Goal: Information Seeking & Learning: Find specific fact

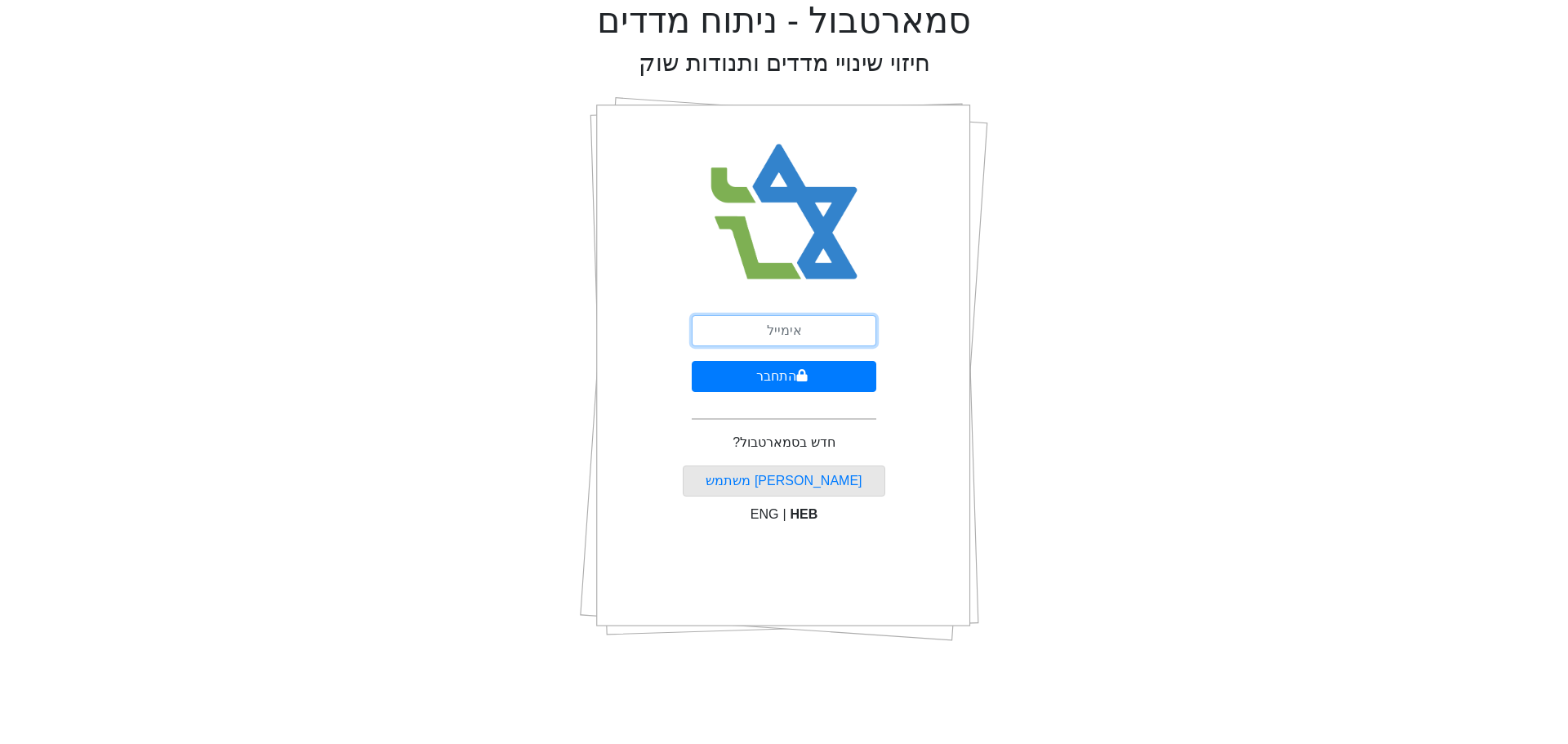
click at [797, 337] on input "email" at bounding box center [783, 330] width 184 height 31
type input "ש"
type input "[EMAIL_ADDRESS][DOMAIN_NAME]"
click at [779, 379] on button "התחבר" at bounding box center [783, 376] width 184 height 31
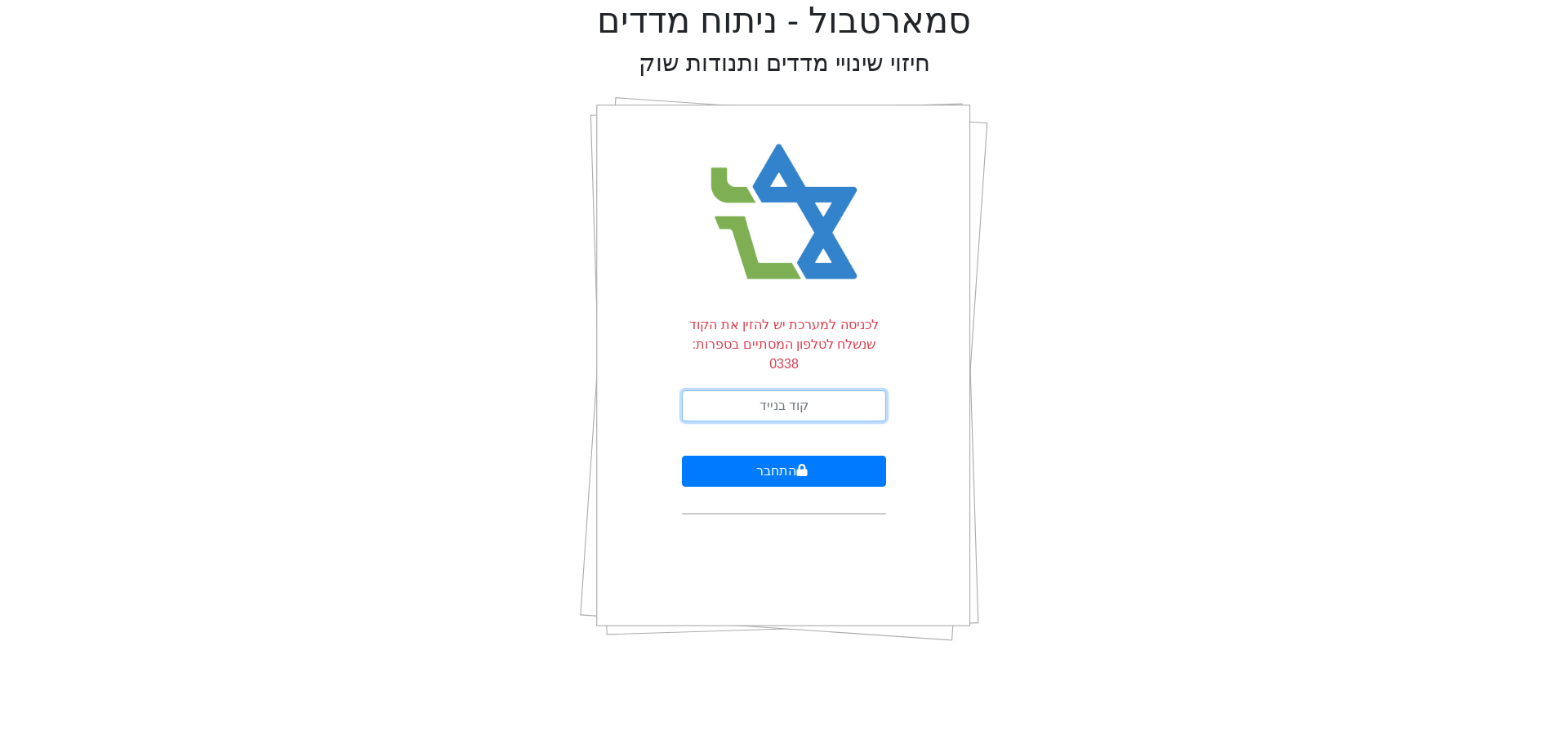
click at [789, 394] on input "text" at bounding box center [784, 406] width 204 height 31
type input "161625"
click at [786, 456] on button "התחבר" at bounding box center [784, 471] width 204 height 31
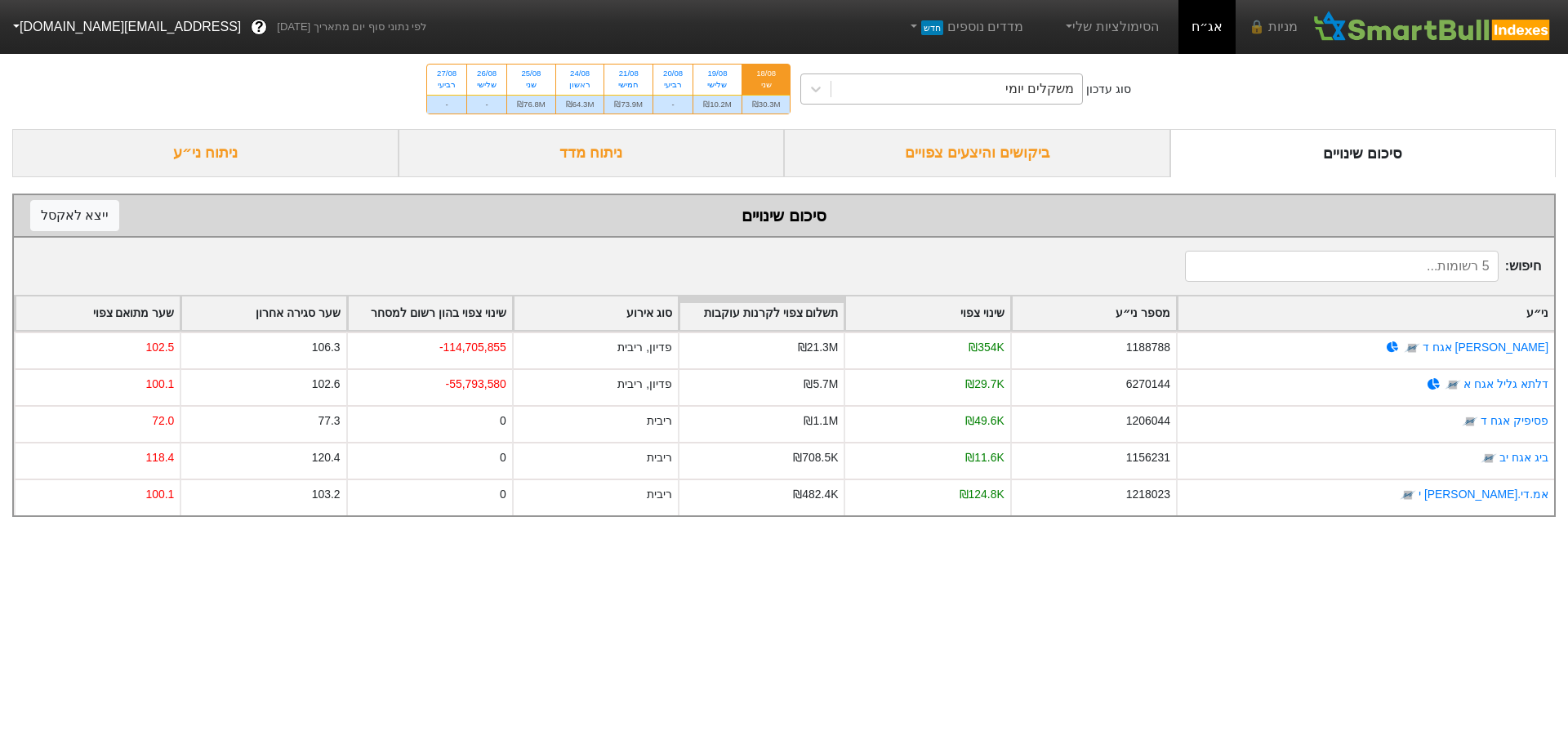
click at [861, 87] on div "משקלים יומי" at bounding box center [956, 89] width 250 height 29
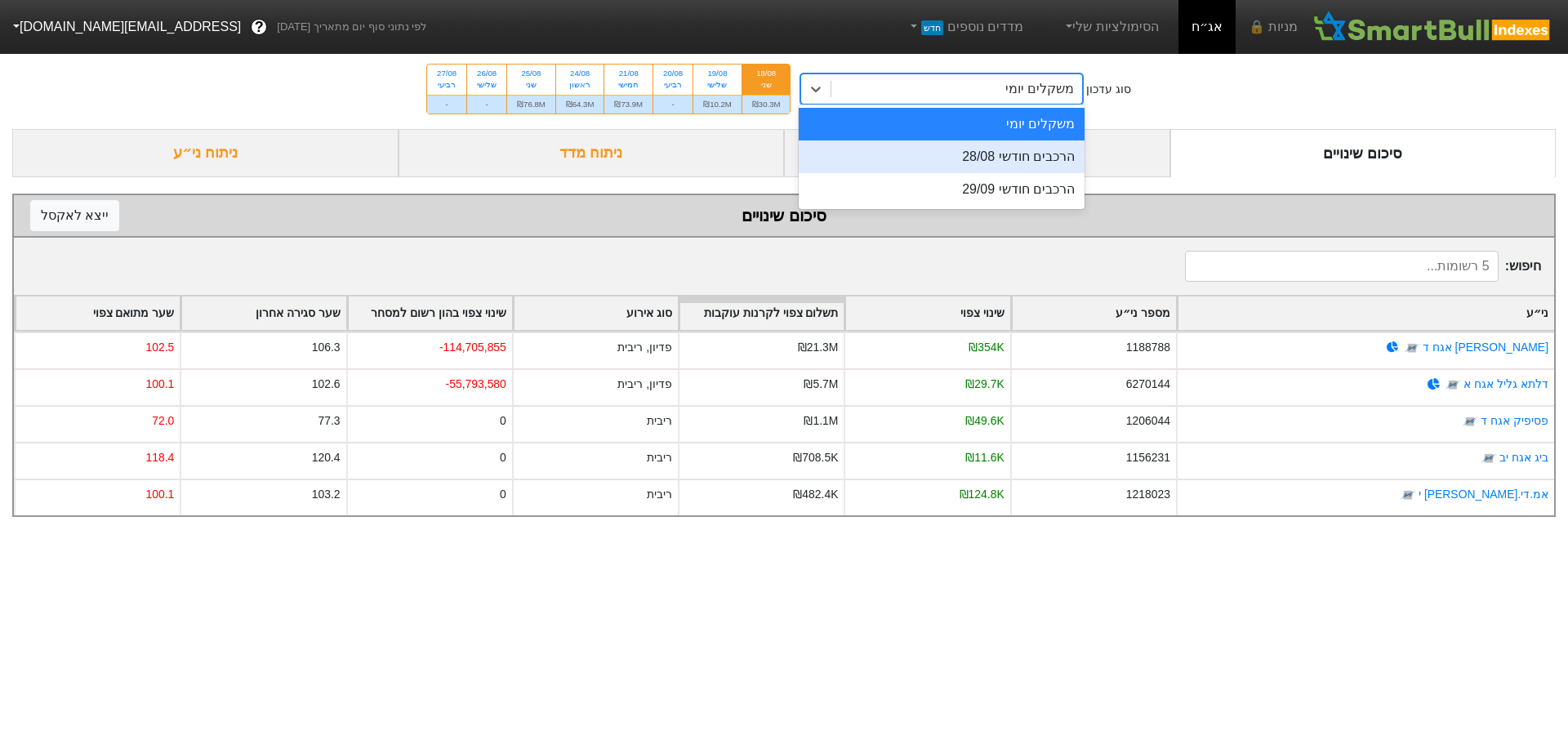
click at [957, 162] on div "הרכבים חודשי 28/08" at bounding box center [941, 156] width 286 height 33
click at [957, 162] on div "ביקושים והיצעים צפויים" at bounding box center [976, 153] width 386 height 49
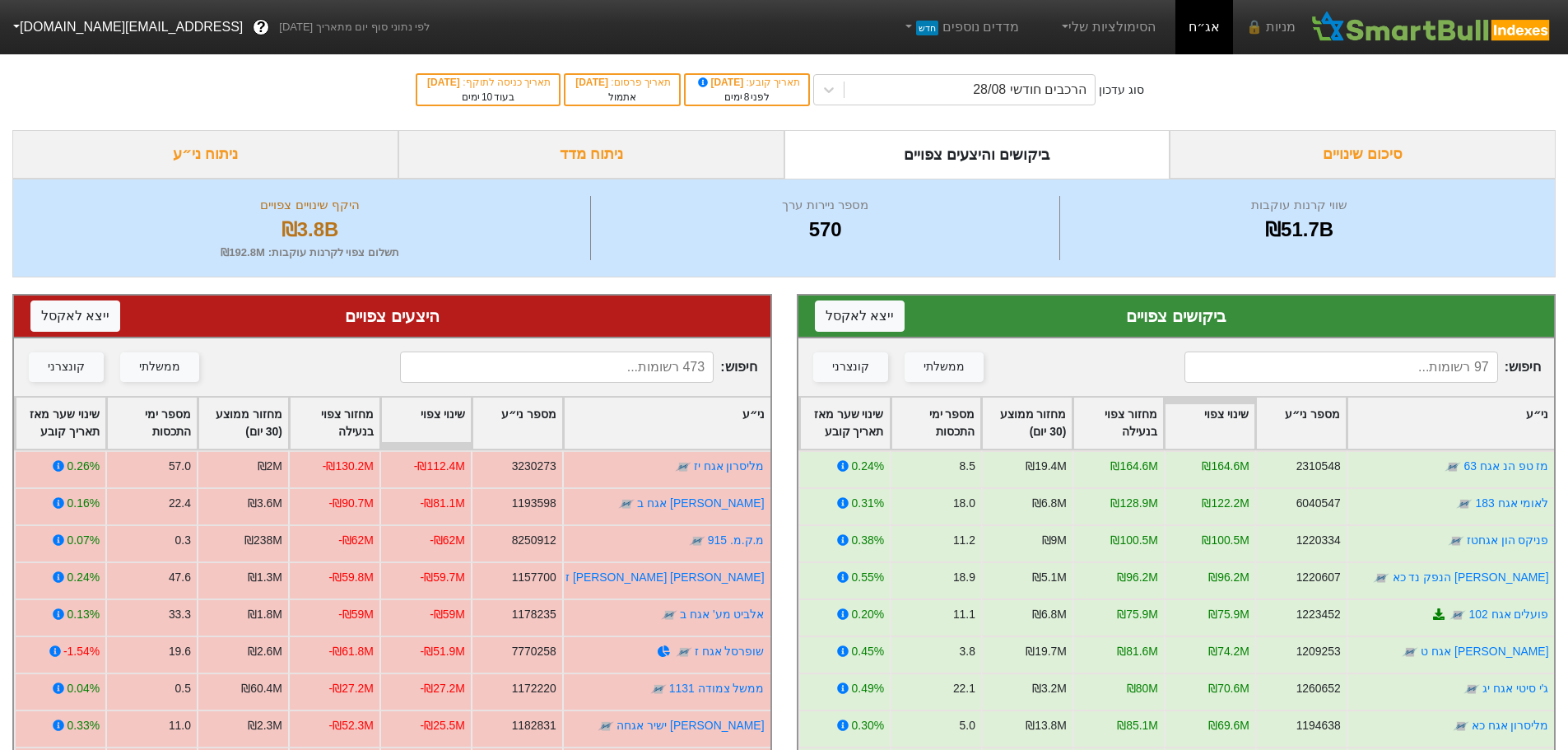
click at [1307, 365] on input at bounding box center [1341, 367] width 314 height 31
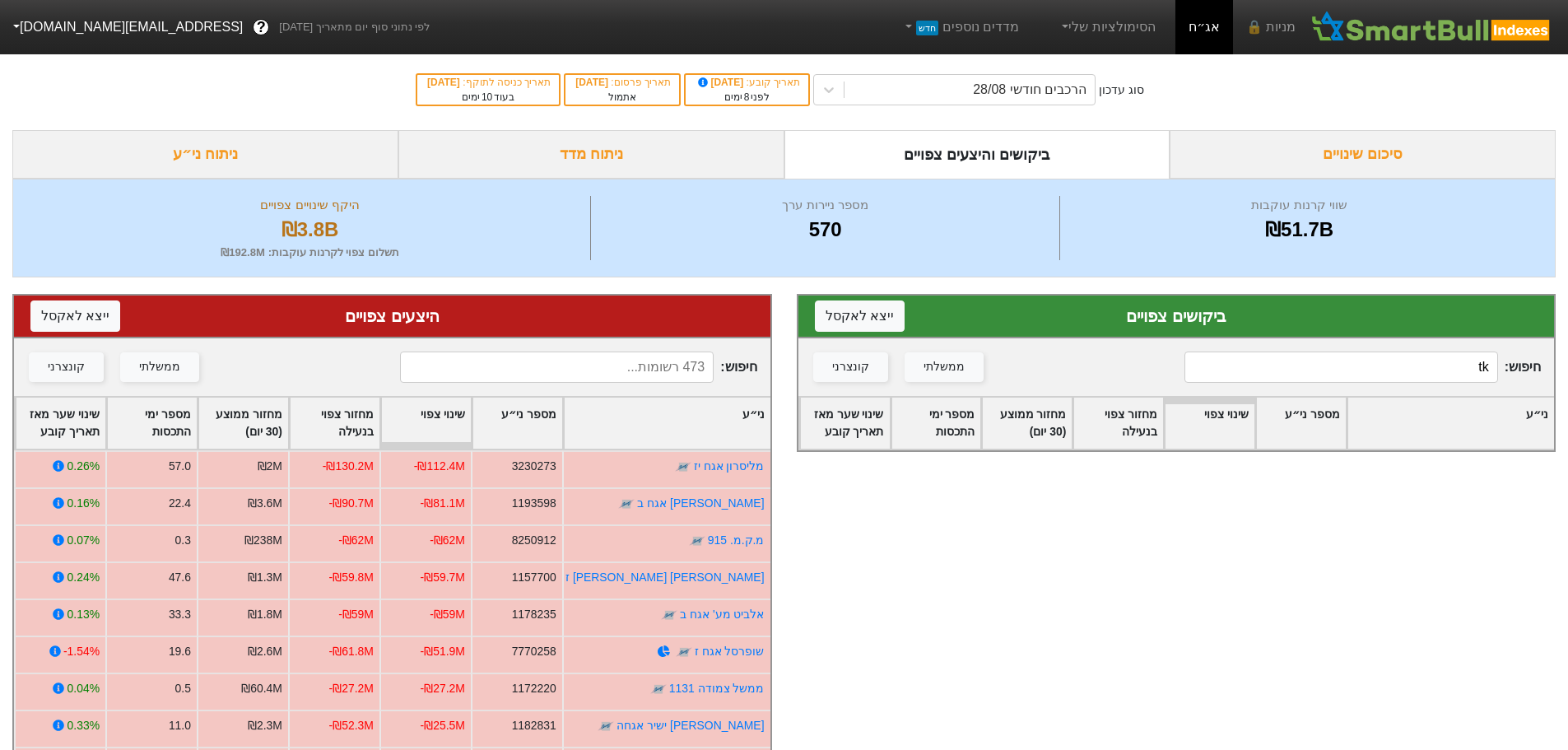
type input "t"
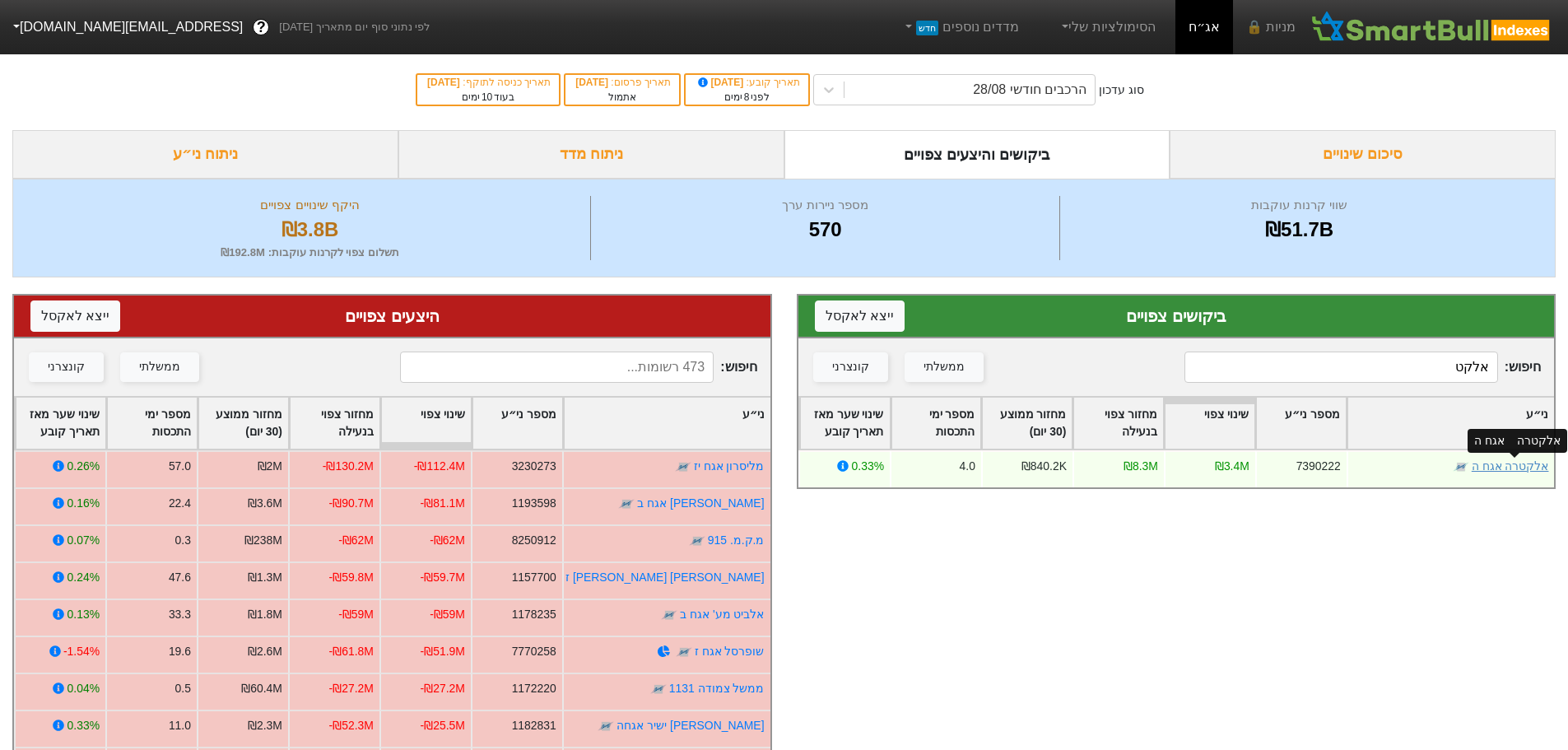
type input "אלקט"
click at [1496, 465] on link "אלקטרה אגח ה" at bounding box center [1510, 466] width 77 height 13
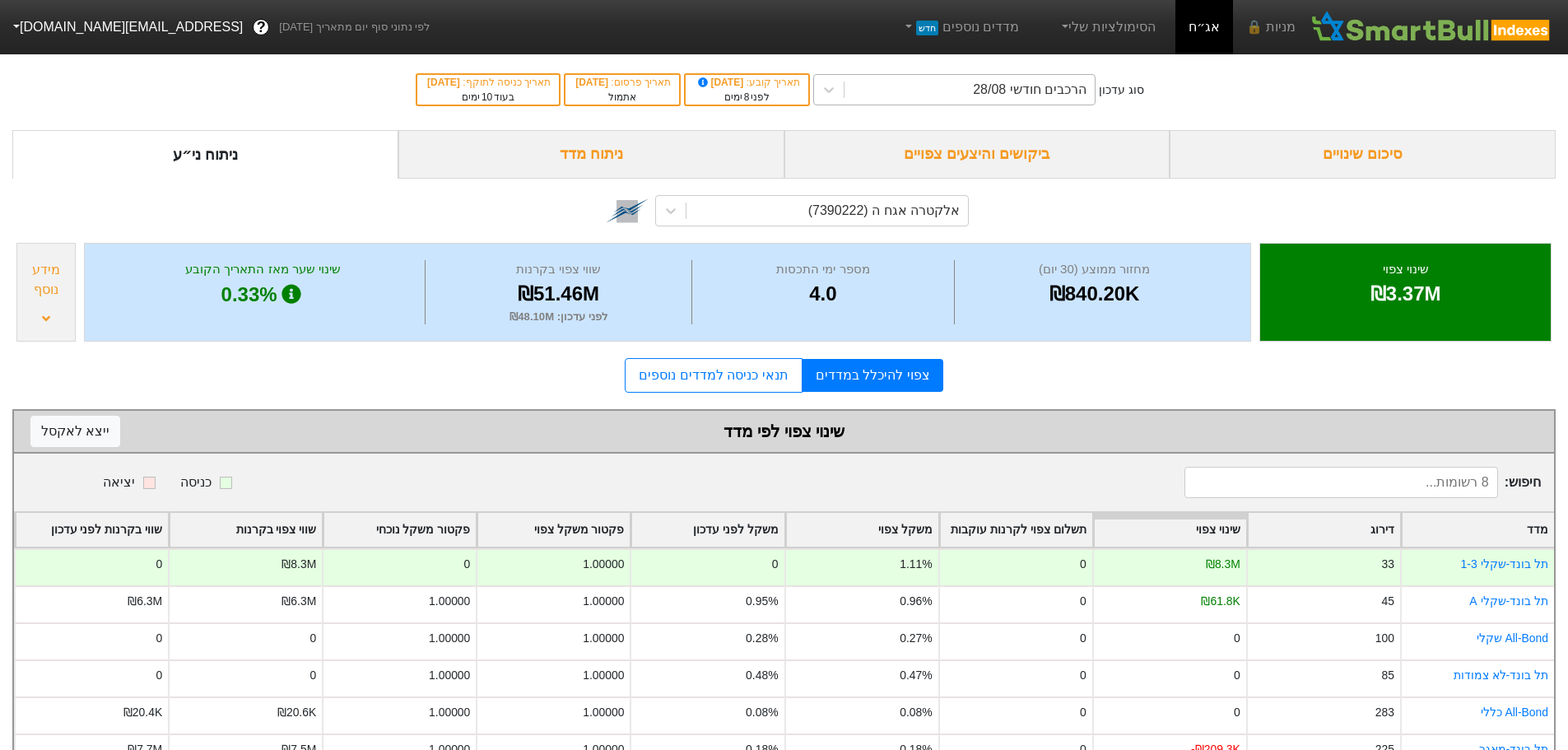
click at [1059, 91] on div "הרכבים חודשי 28/08" at bounding box center [1030, 90] width 114 height 20
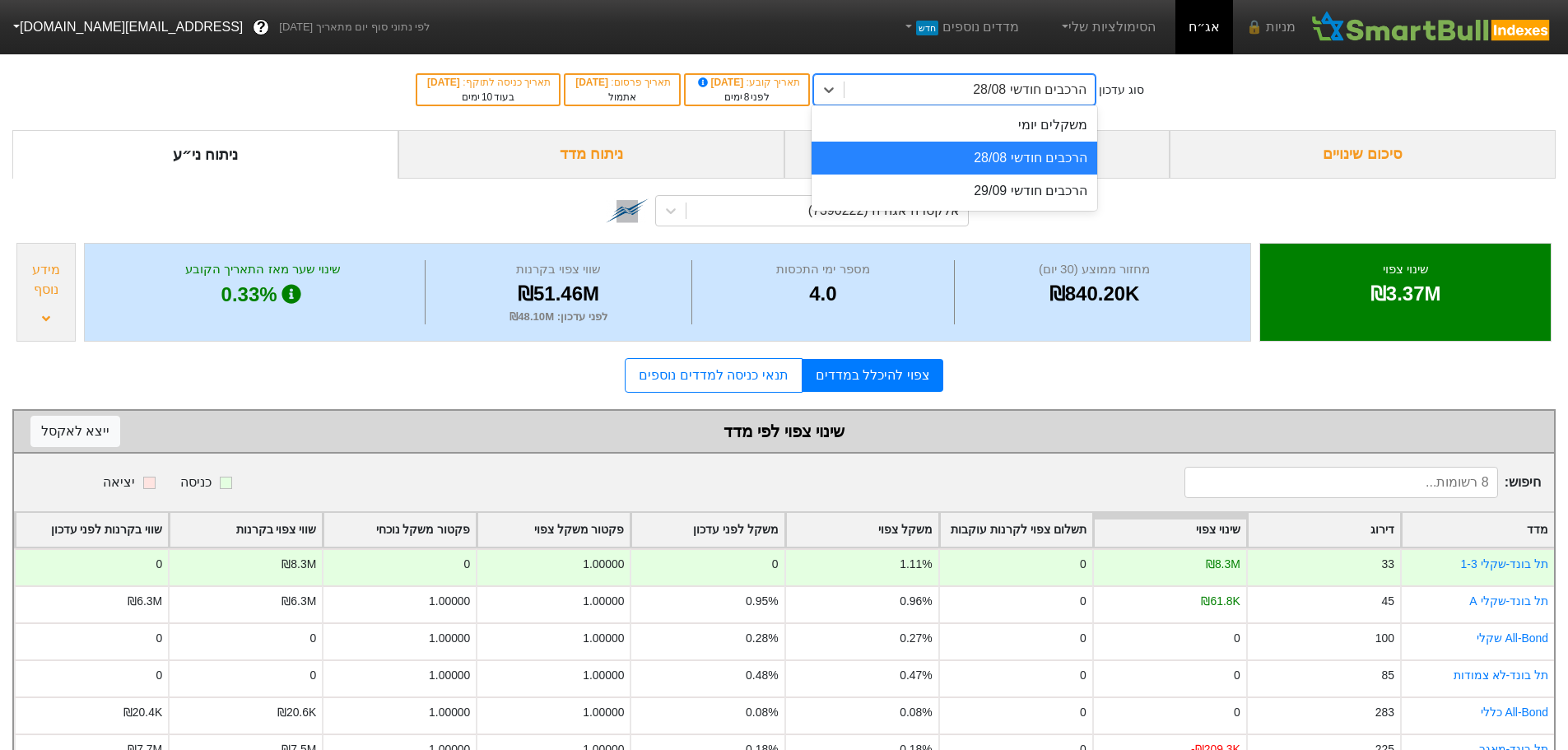
click at [1044, 155] on div "הרכבים חודשי 28/08" at bounding box center [954, 157] width 286 height 33
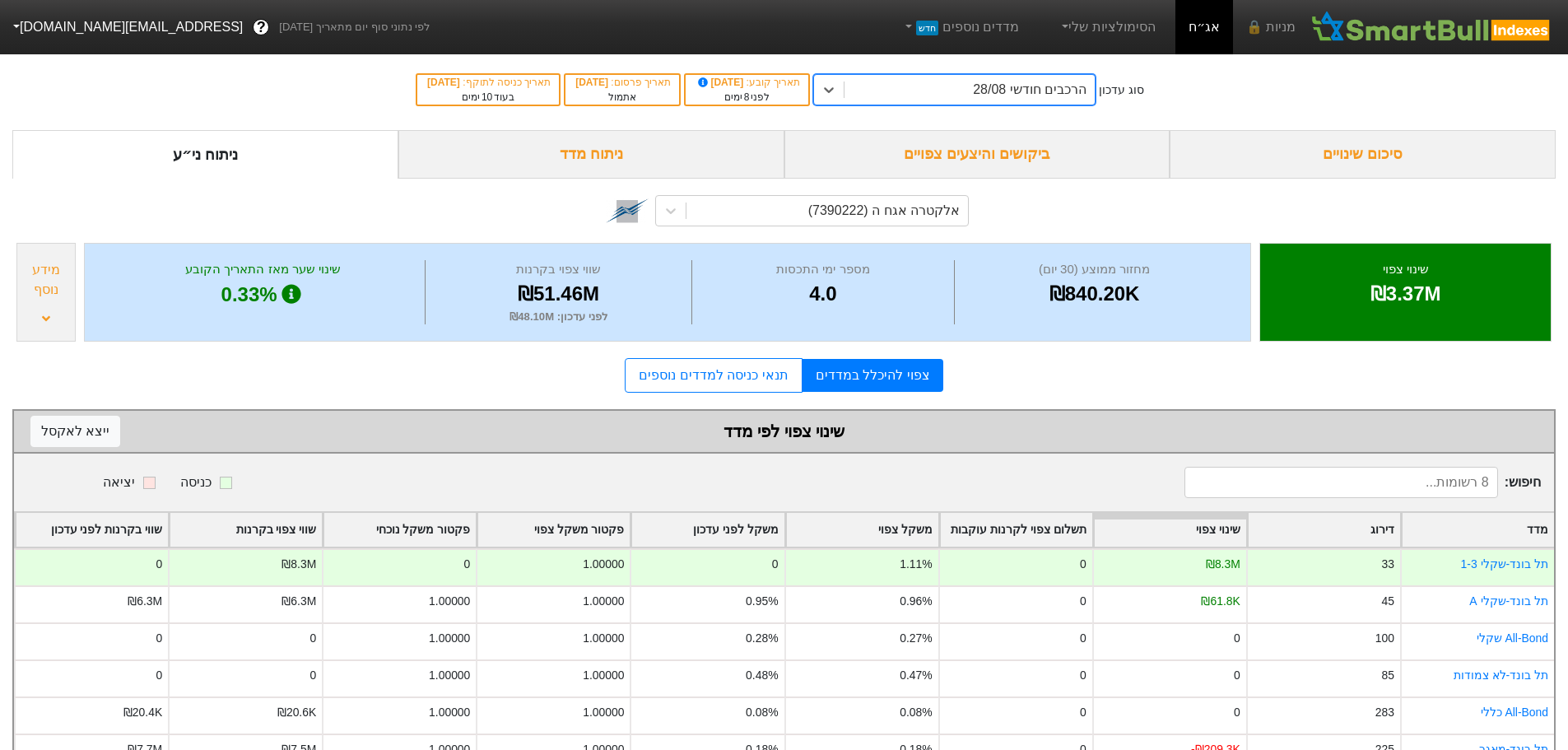
click at [949, 160] on div "ביקושים והיצעים צפויים" at bounding box center [978, 155] width 386 height 49
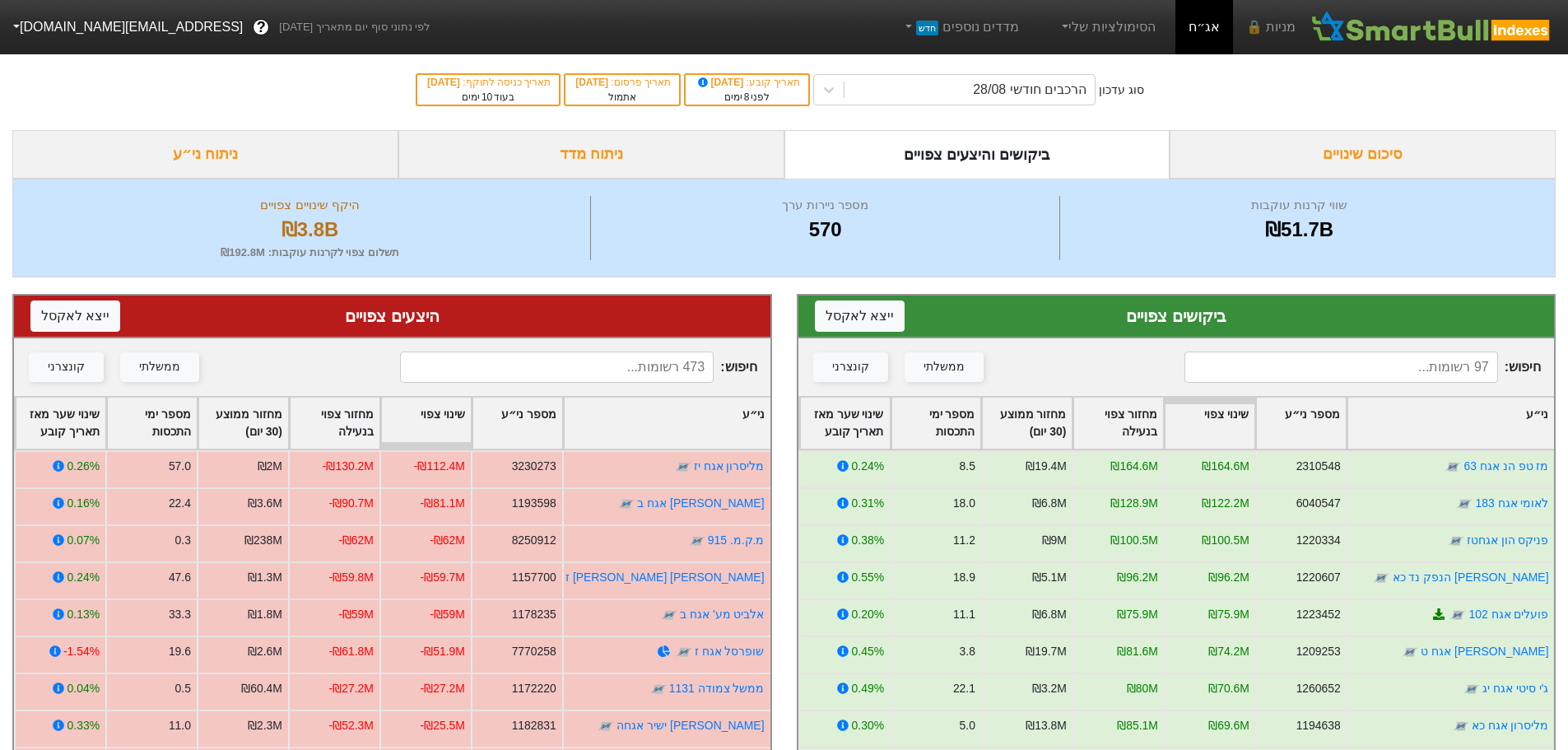
click at [647, 368] on input at bounding box center [557, 367] width 314 height 31
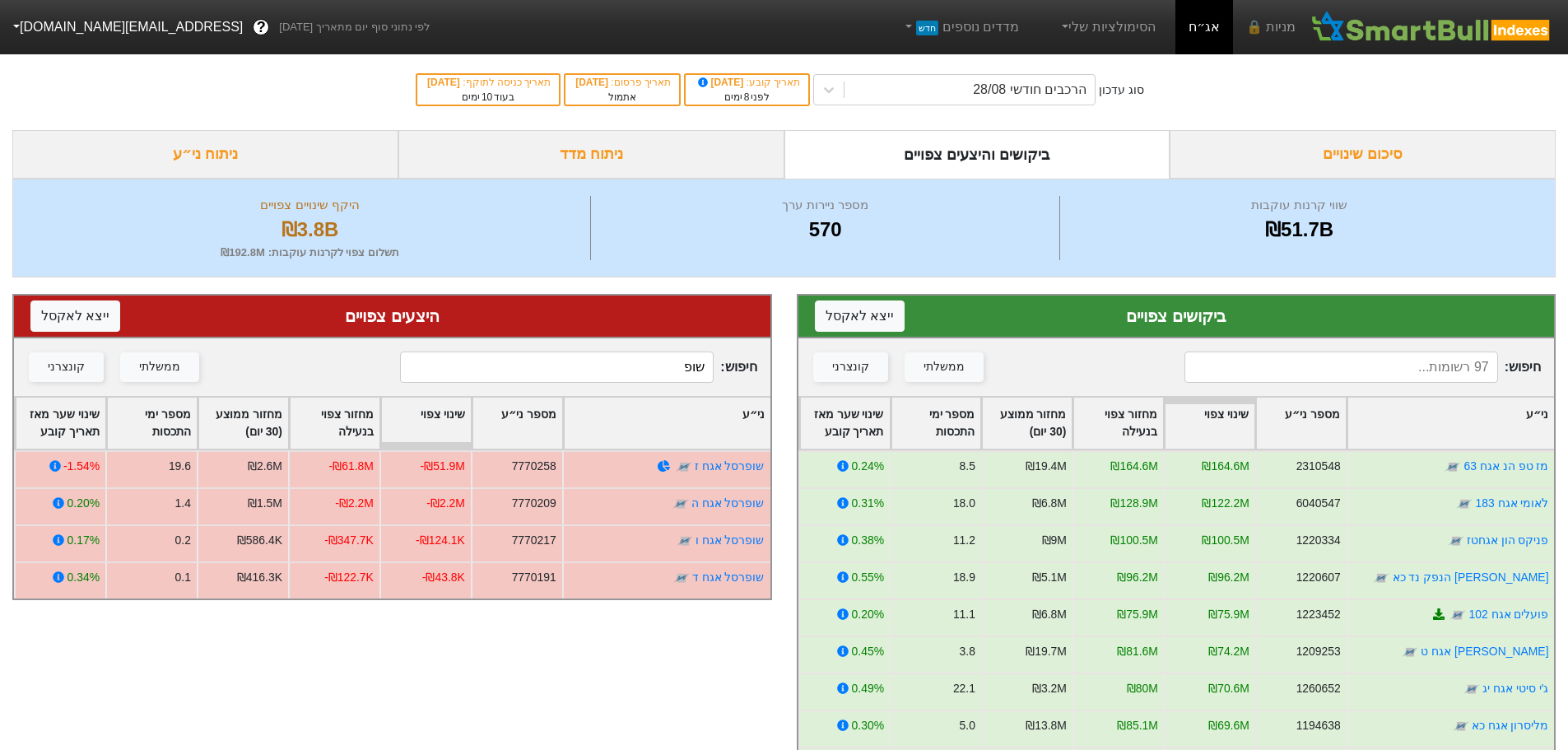
type input "שופ"
